Goal: Information Seeking & Learning: Learn about a topic

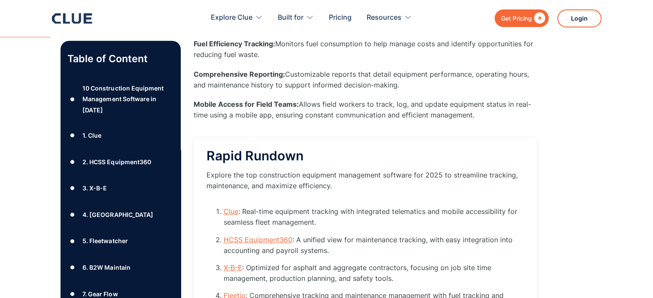
scroll to position [687, 0]
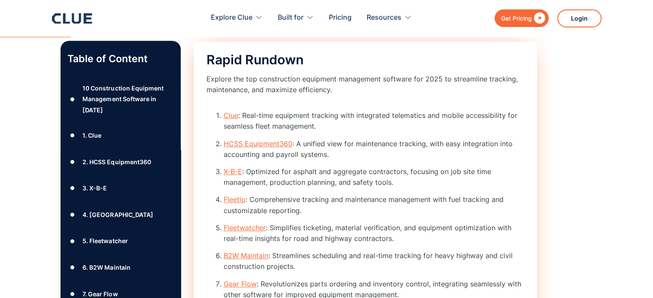
click at [232, 171] on link "X-B-E" at bounding box center [233, 171] width 18 height 9
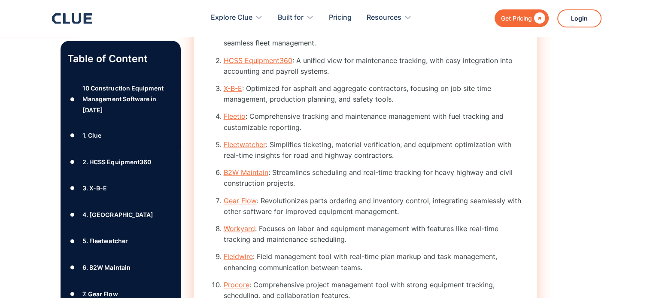
click at [502, 143] on li "Fleetwatcher : Simplifies ticketing, material verification, and equipment optim…" at bounding box center [374, 150] width 301 height 21
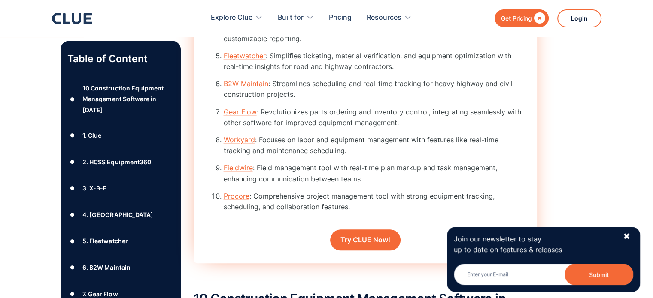
scroll to position [888, 0]
